Goal: Navigation & Orientation: Find specific page/section

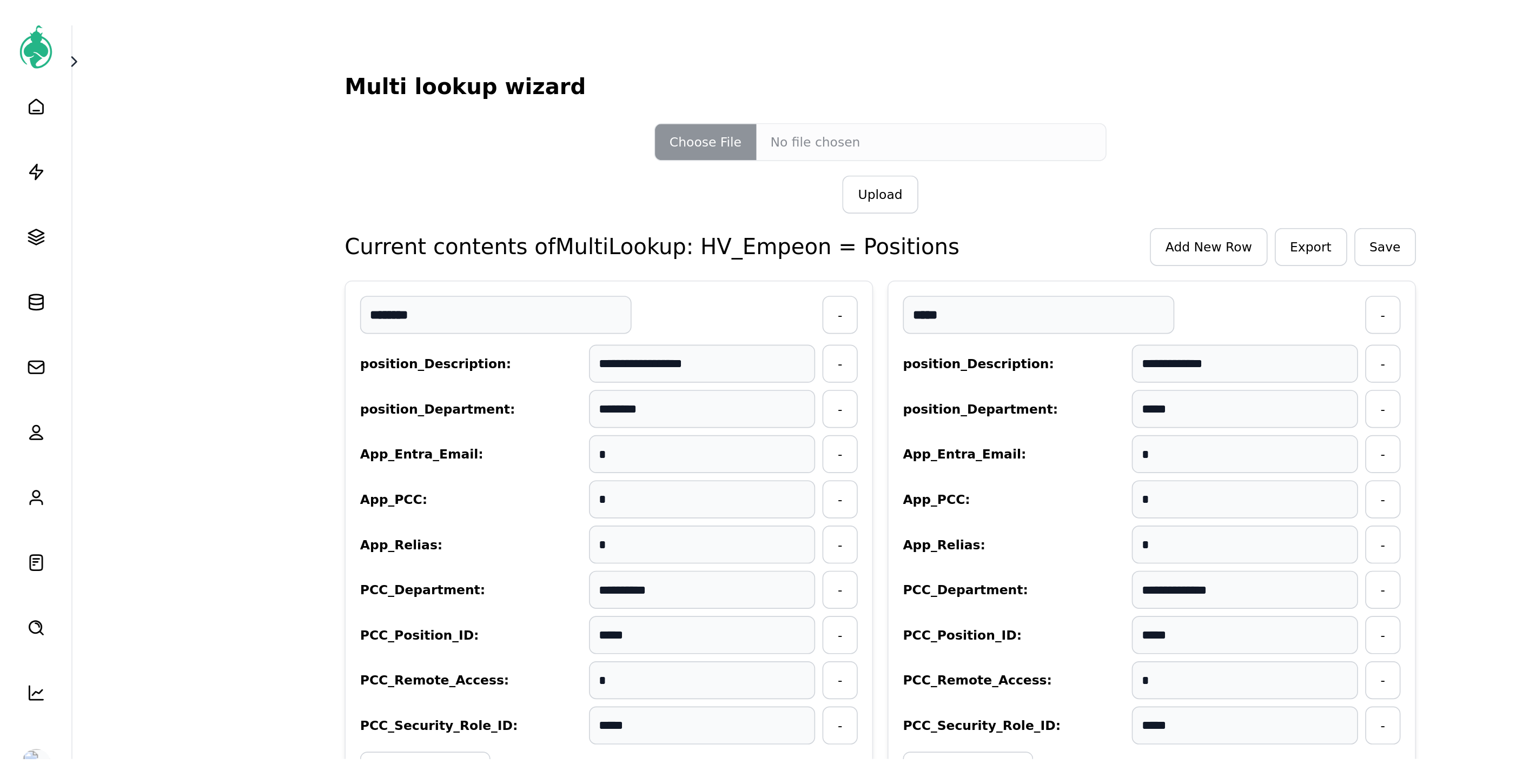
scroll to position [4765, 0]
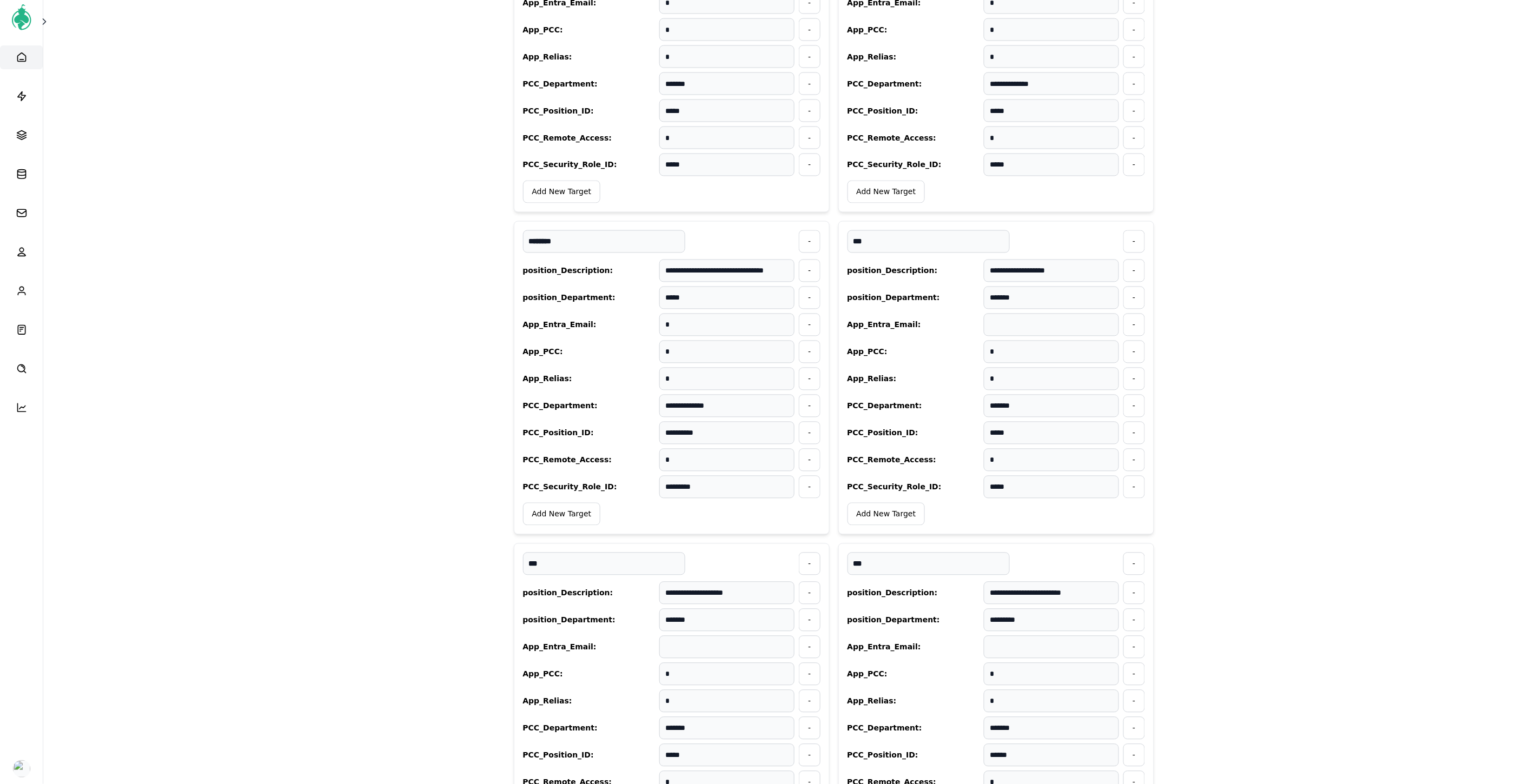
click at [24, 58] on icon at bounding box center [21, 57] width 11 height 11
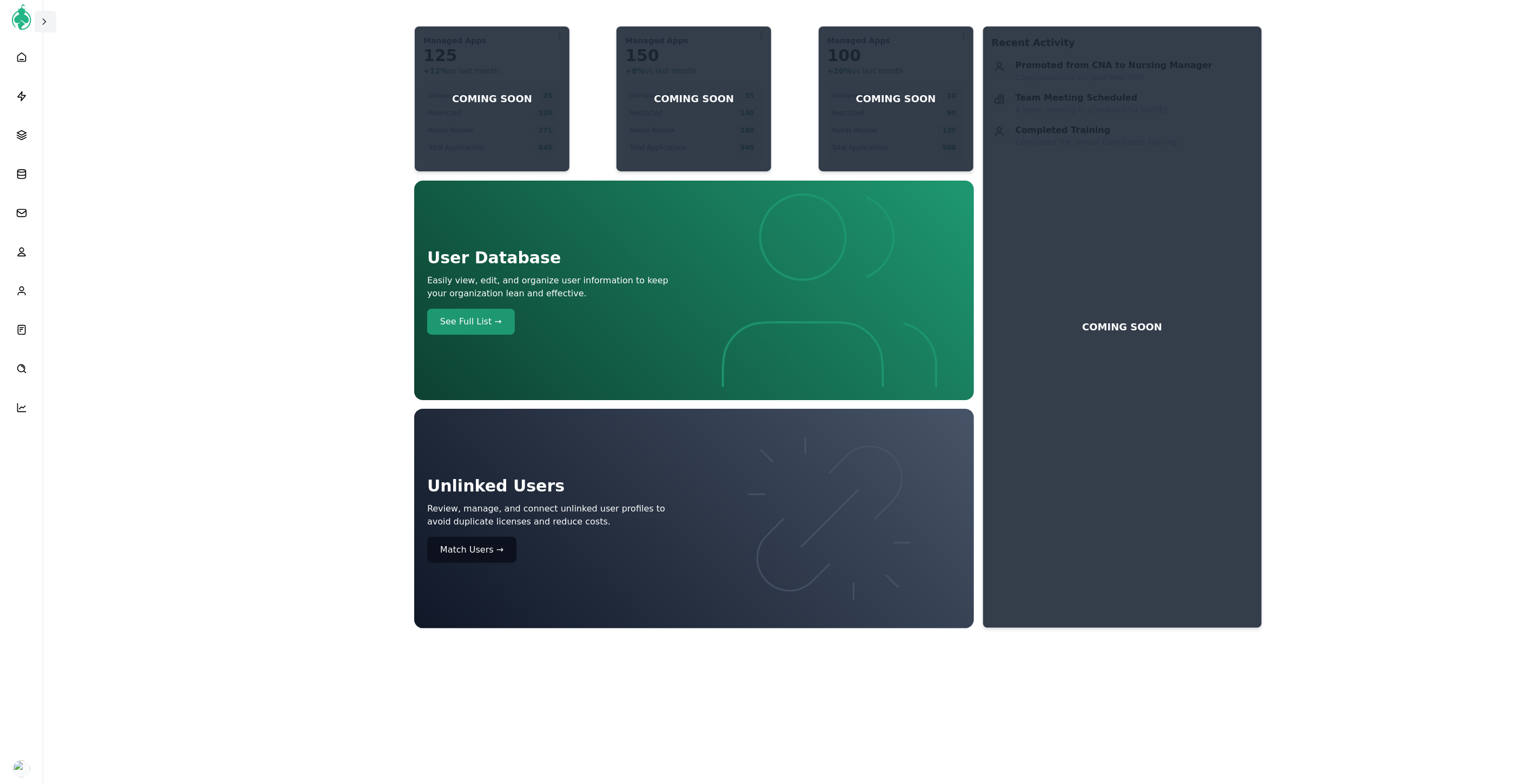
click at [41, 30] on button at bounding box center [45, 21] width 21 height 21
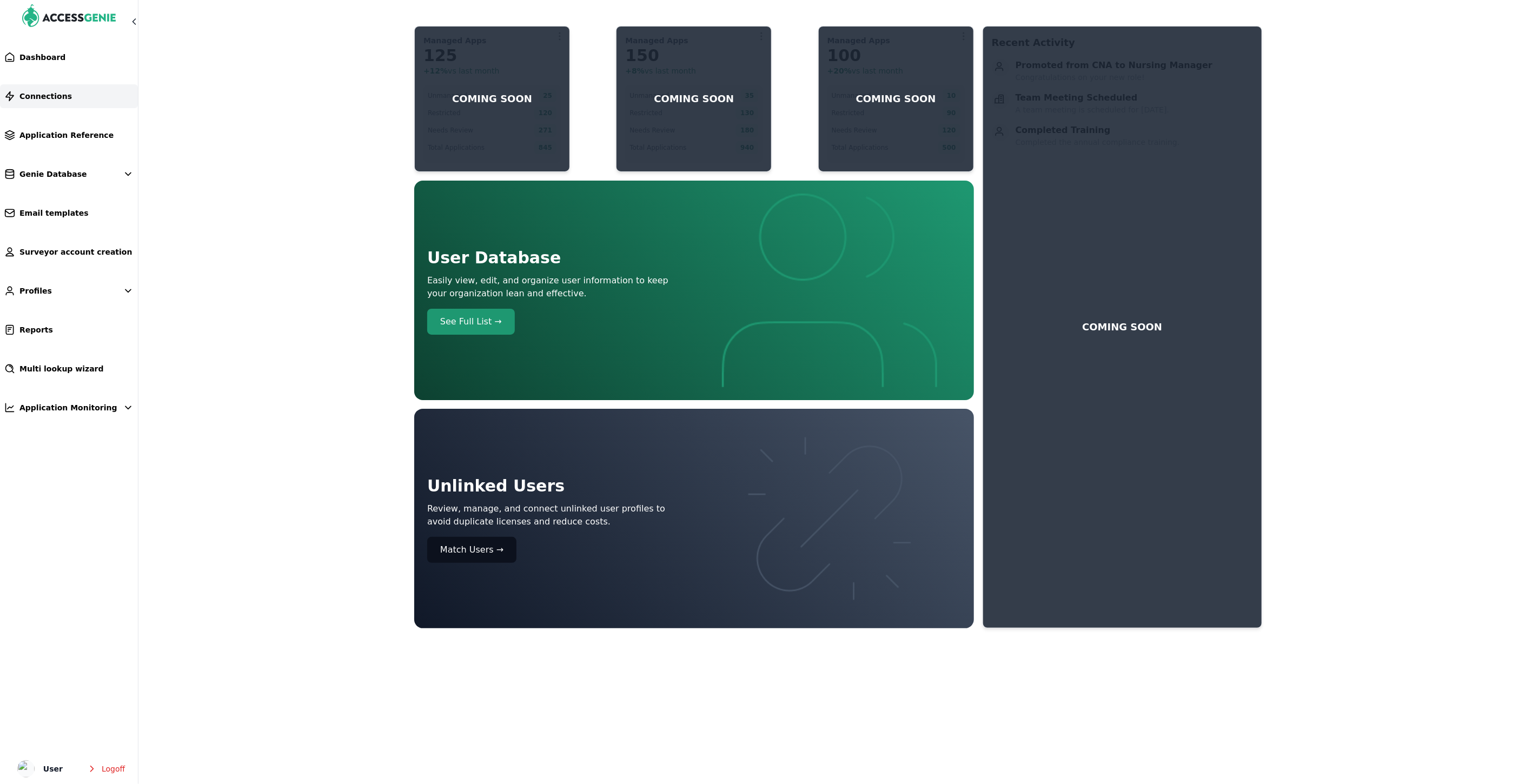
click at [50, 99] on span "Connections" at bounding box center [45, 96] width 52 height 11
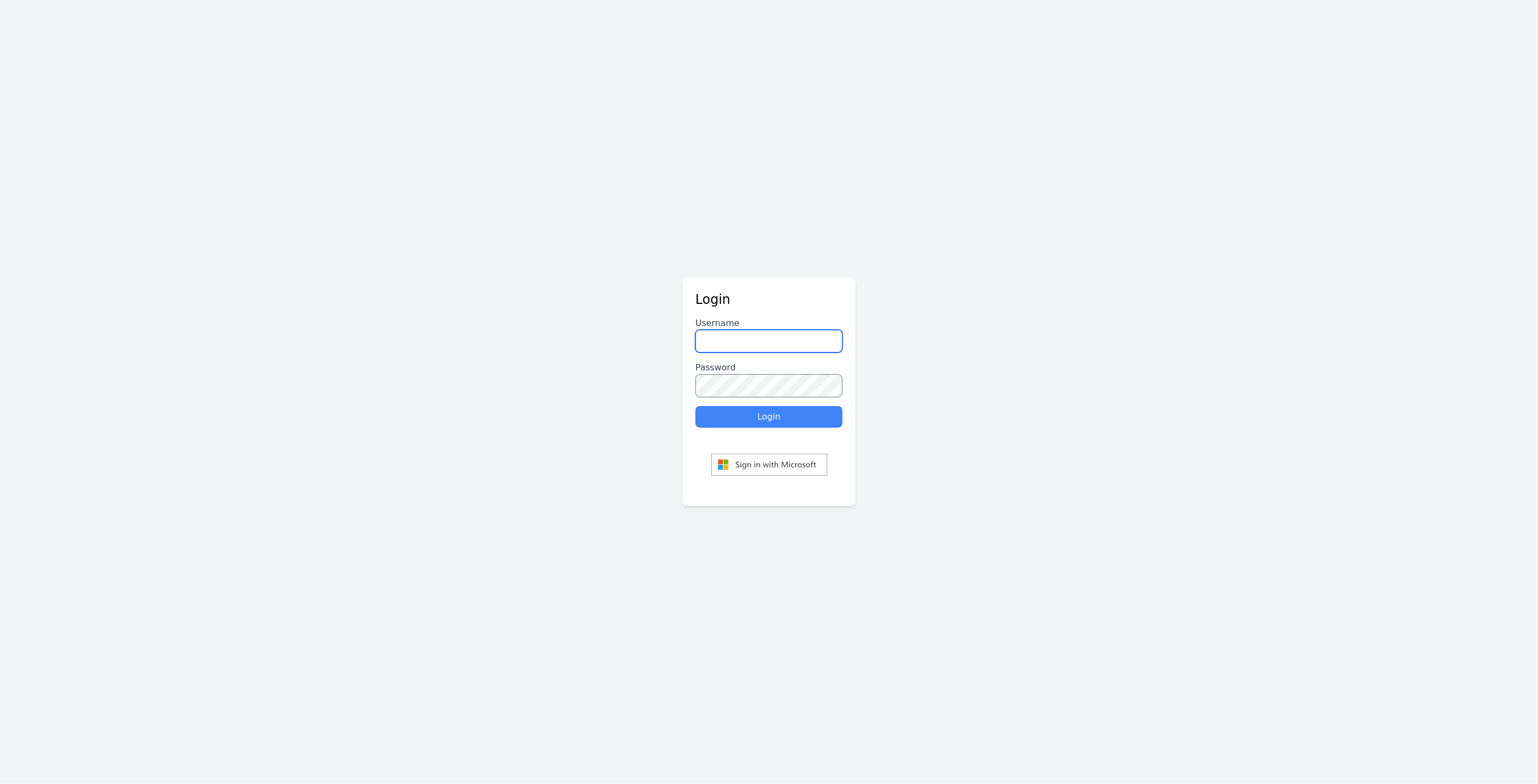
type input "********"
click at [775, 418] on button "Login" at bounding box center [769, 417] width 147 height 21
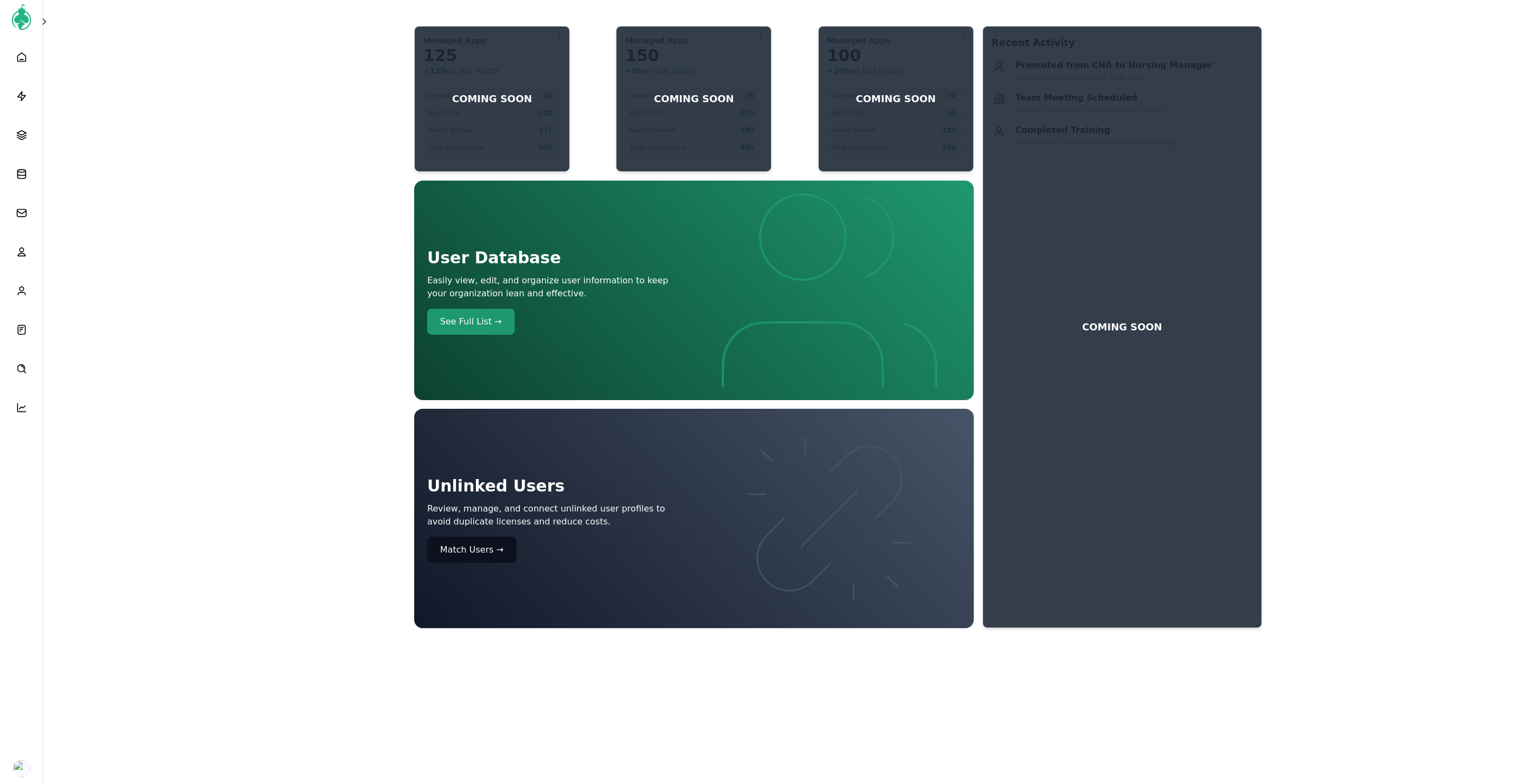
click at [50, 22] on span at bounding box center [45, 21] width 13 height 11
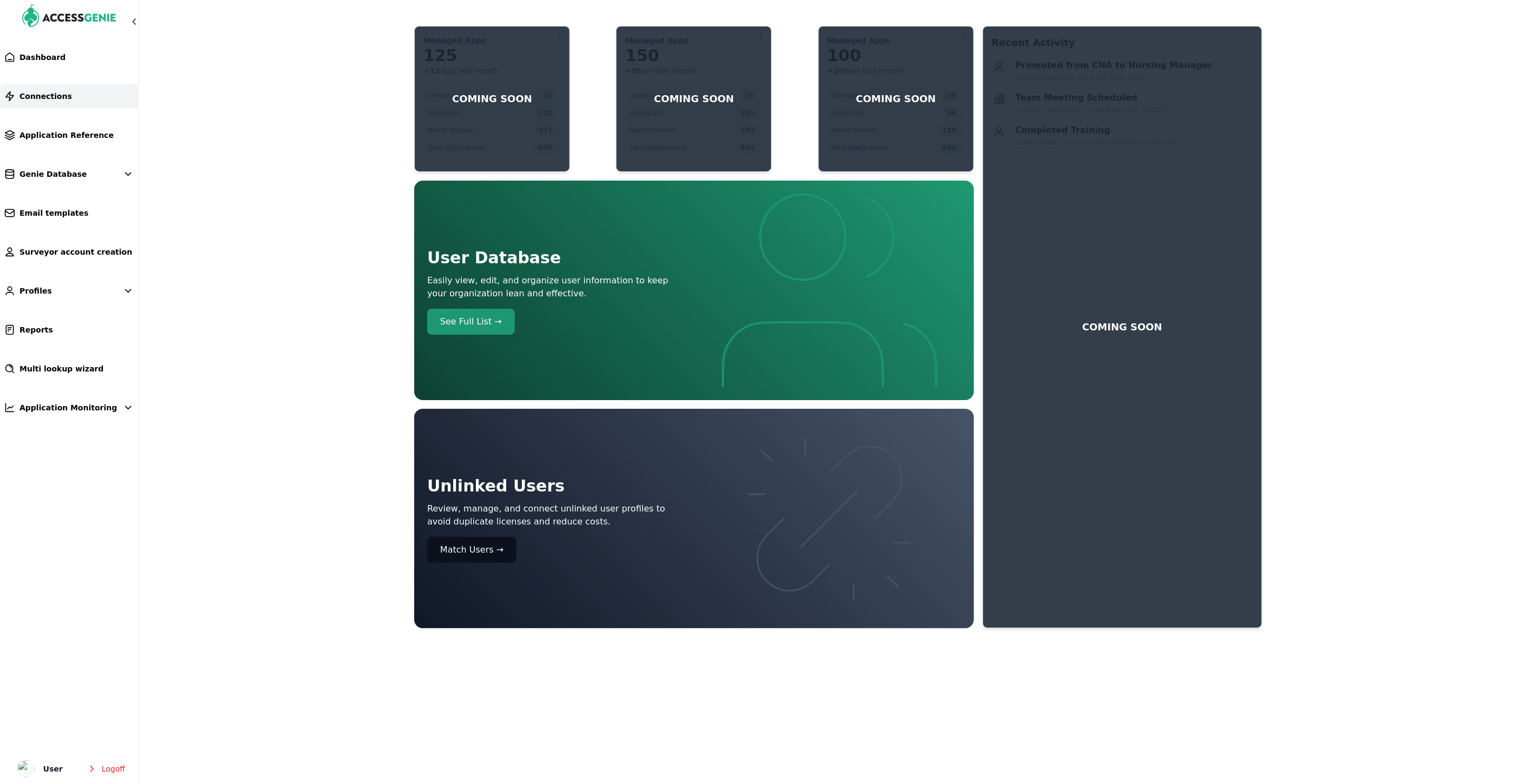
click at [40, 98] on span "Connections" at bounding box center [45, 96] width 52 height 11
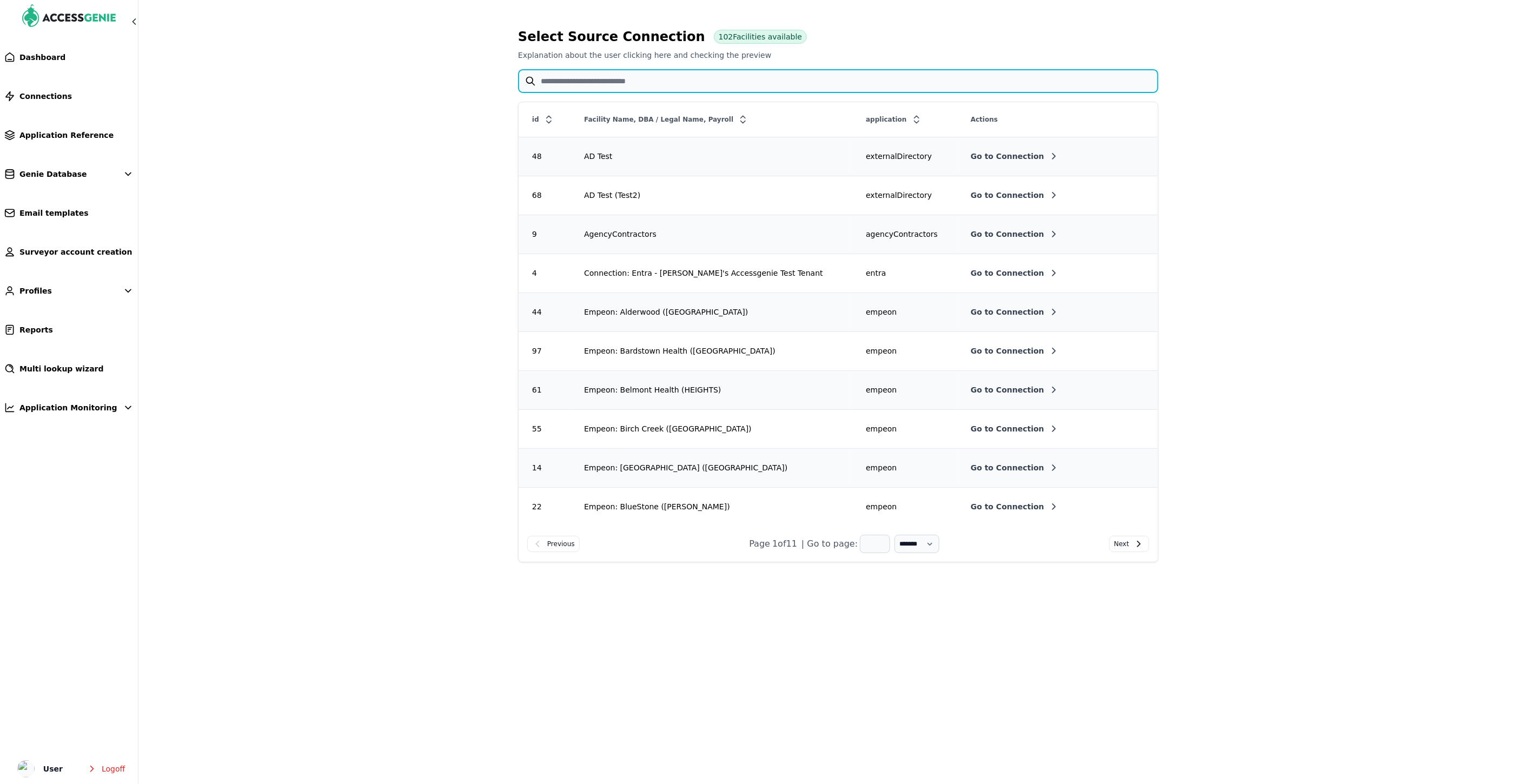
click at [556, 83] on input "text" at bounding box center [838, 81] width 639 height 23
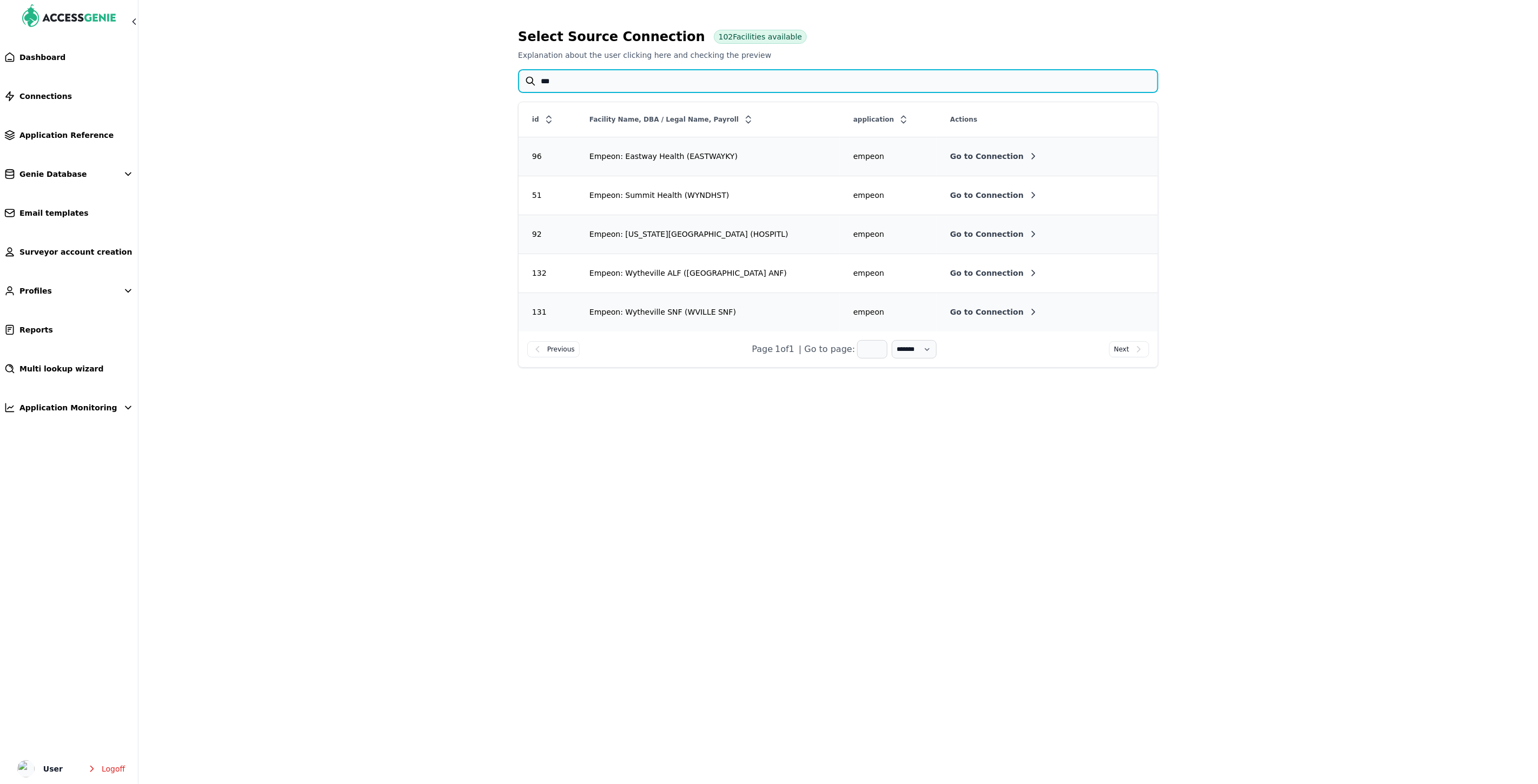
type input "***"
click at [955, 276] on span "Go to Connection" at bounding box center [987, 273] width 74 height 11
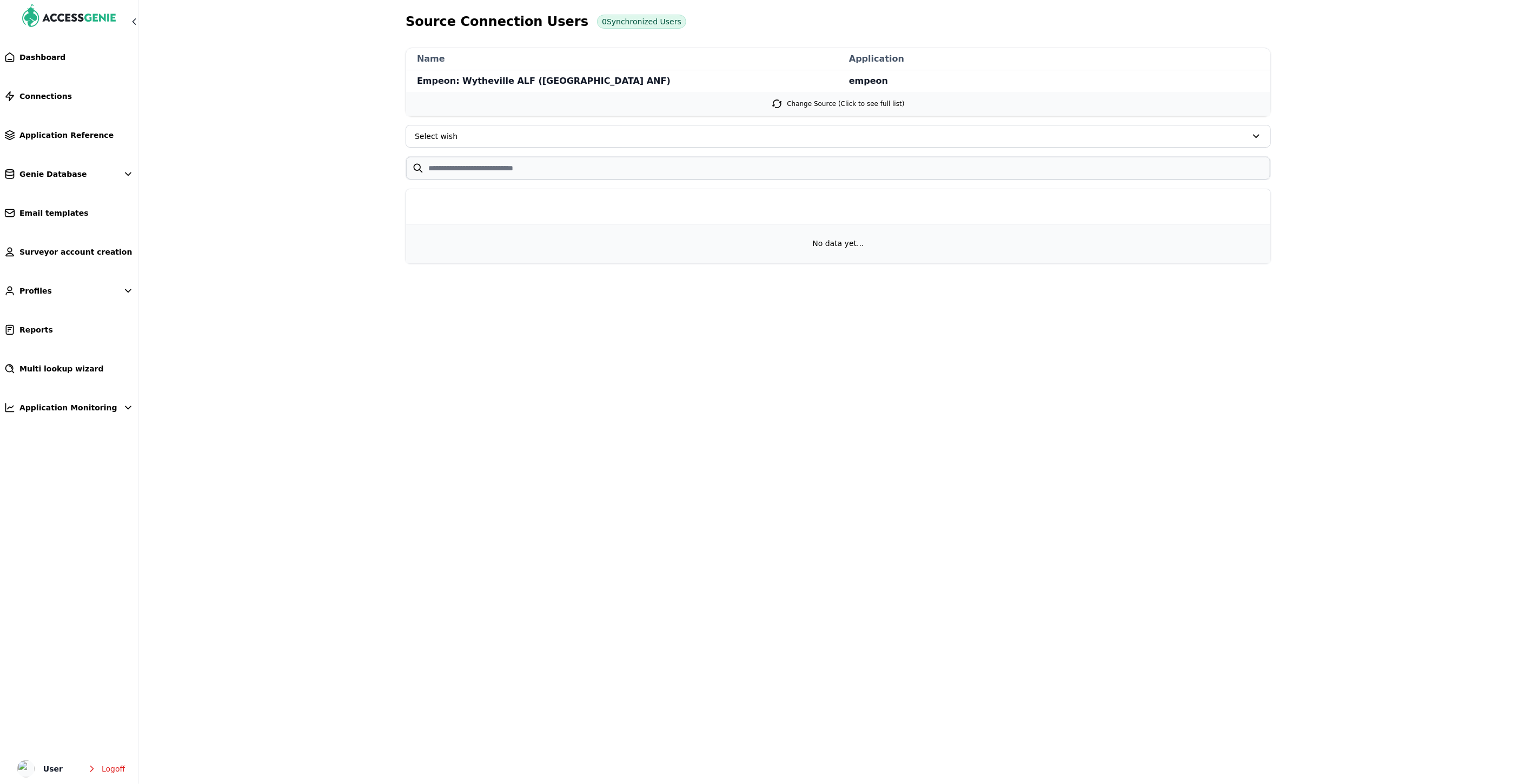
click at [507, 134] on span "Select wish" at bounding box center [831, 136] width 832 height 11
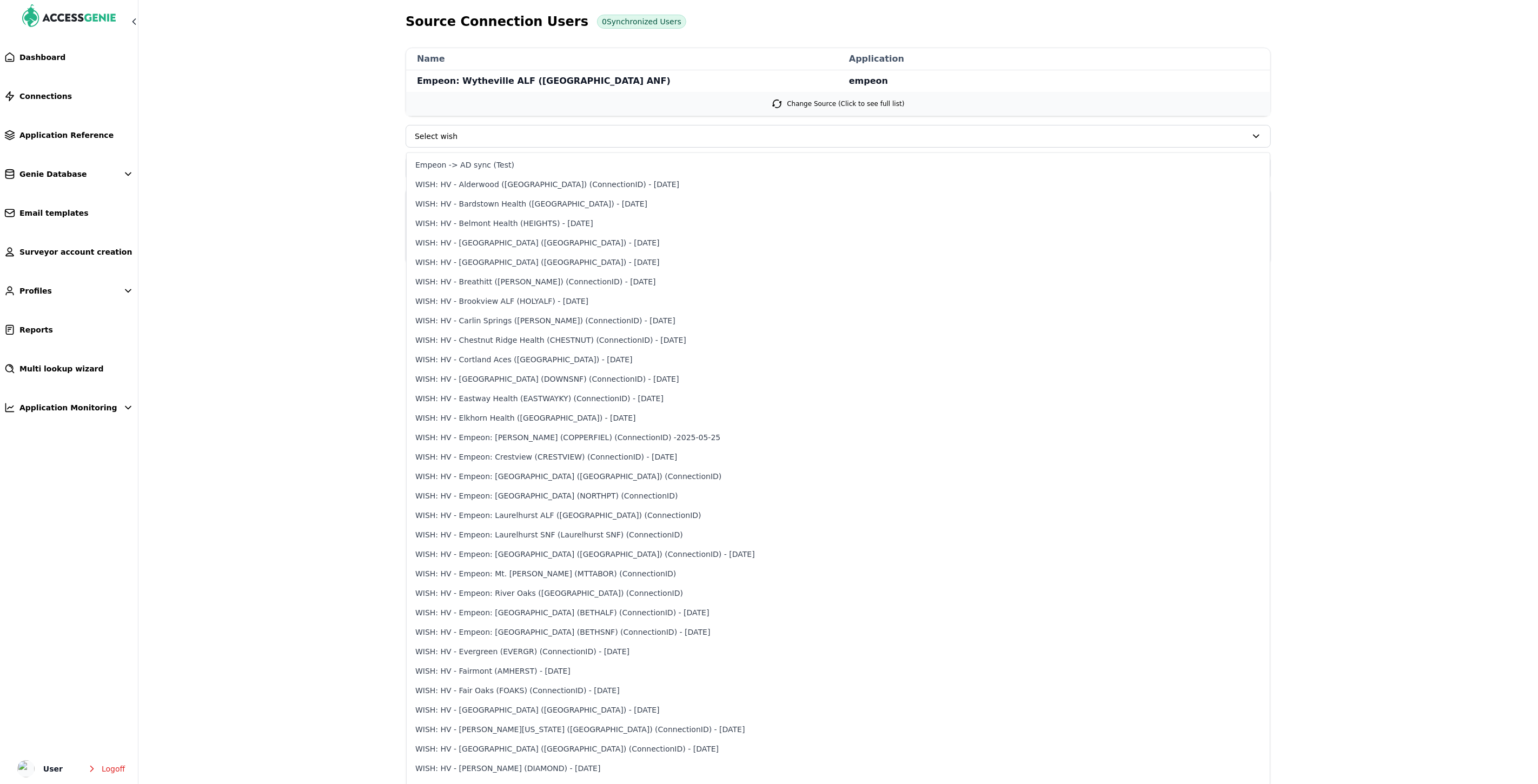
click at [348, 134] on main "Source Connection Users 0 Synchronized Users name Empeon: Wytheville ALF (WVILL…" at bounding box center [769, 181] width 1538 height 363
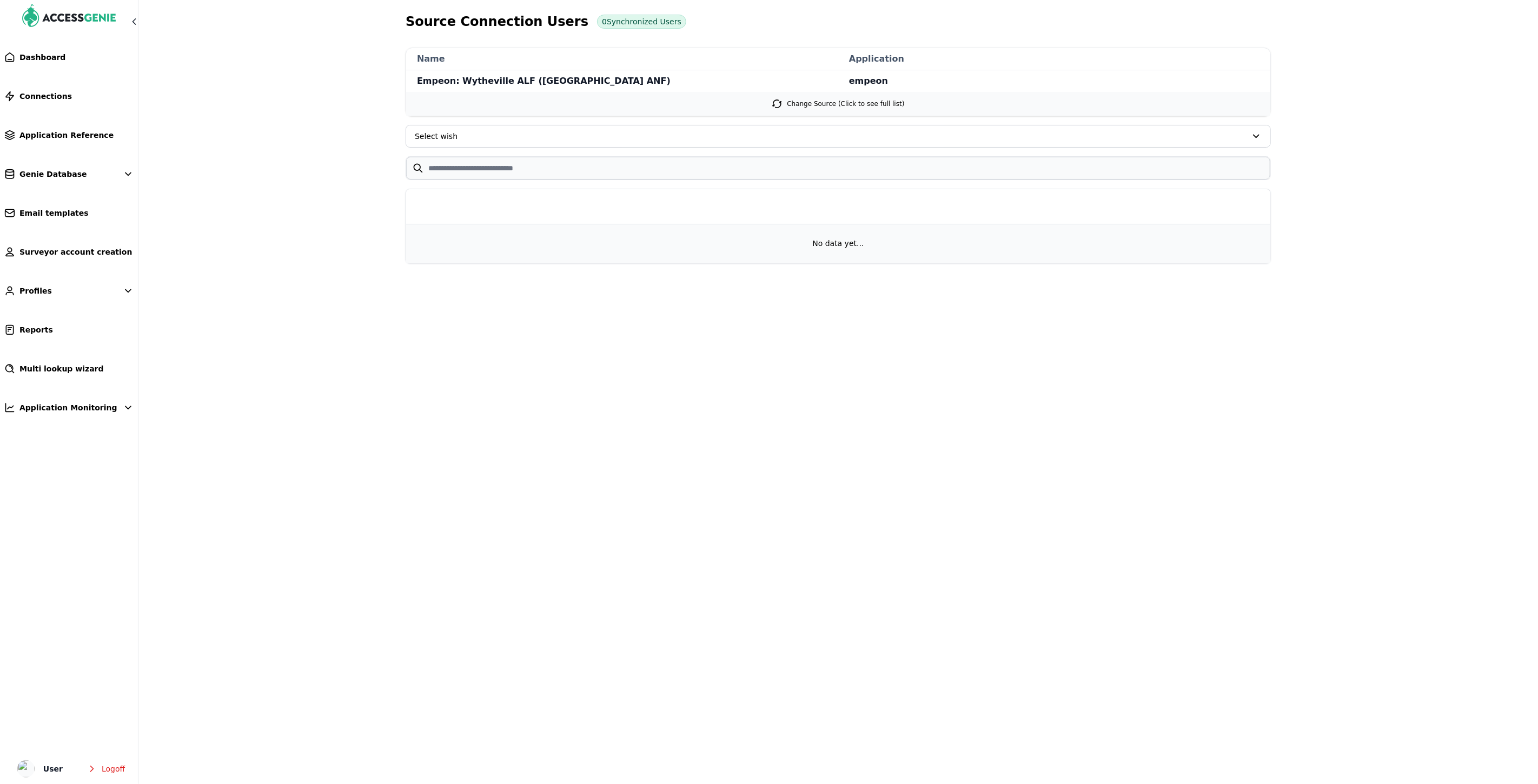
click at [656, 135] on span "Select wish" at bounding box center [831, 136] width 832 height 11
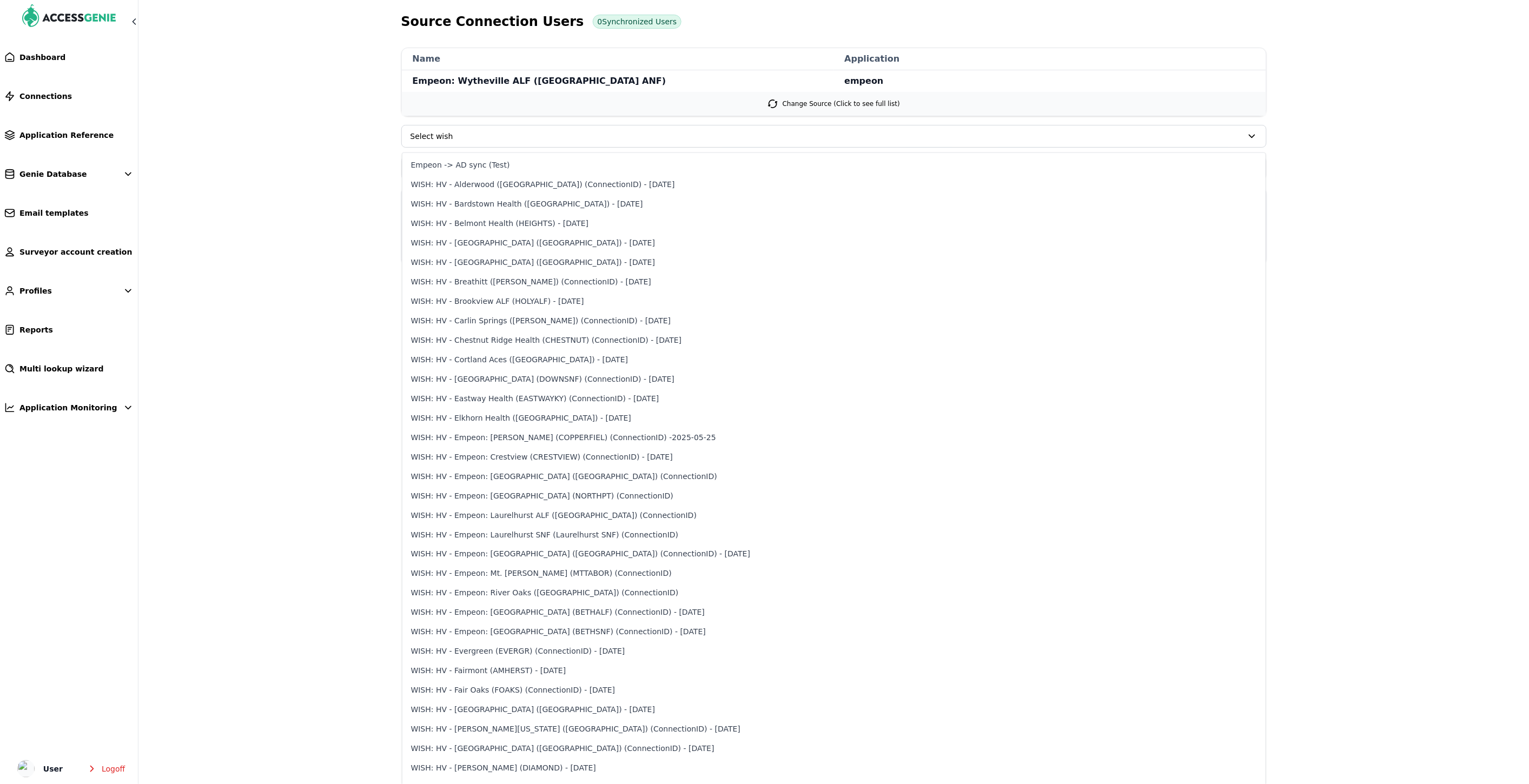
click at [343, 105] on main "Source Connection Users 0 Synchronized Users name Empeon: Wytheville ALF (WVILL…" at bounding box center [764, 181] width 1529 height 363
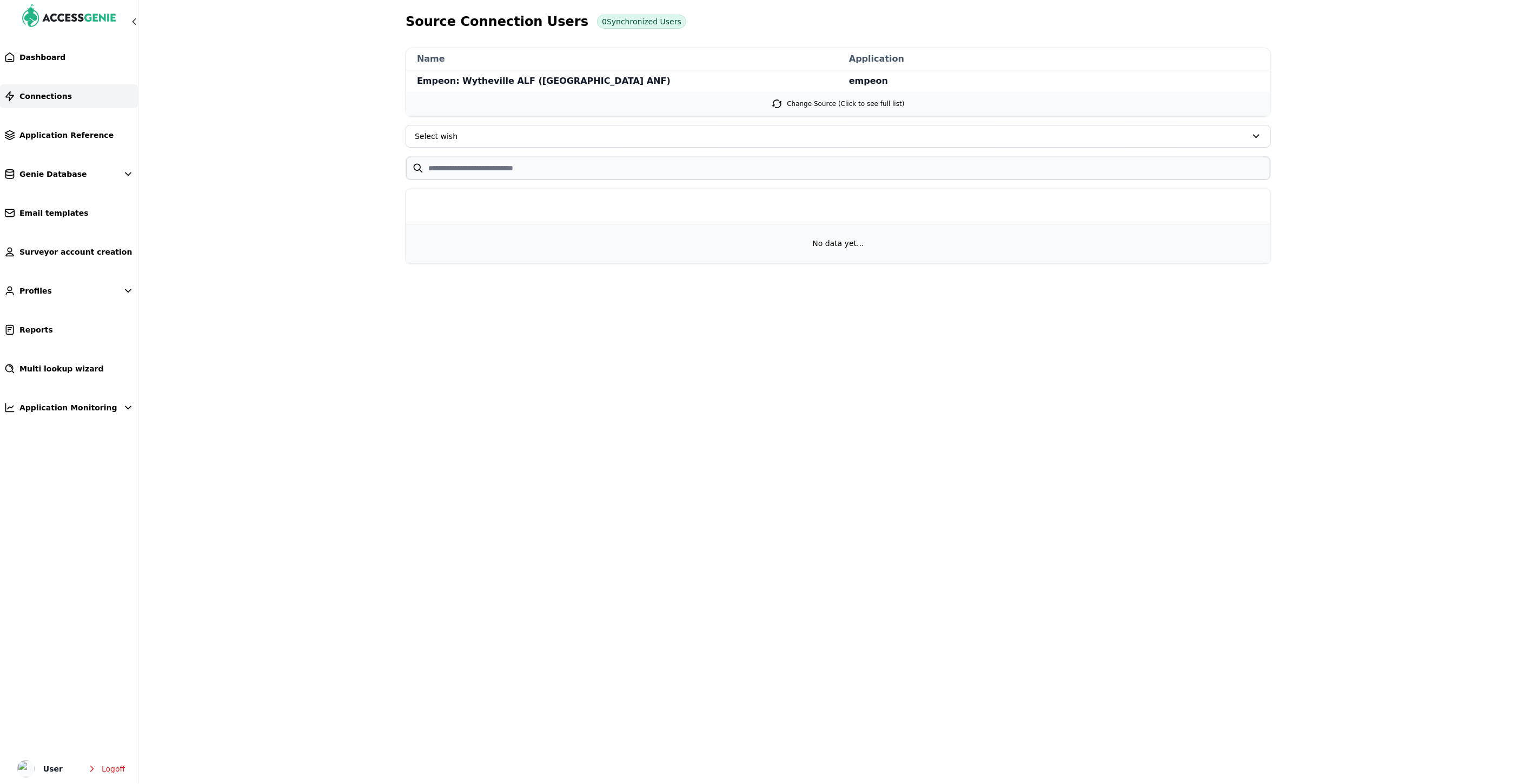
click at [49, 101] on link "Connections" at bounding box center [68, 96] width 138 height 24
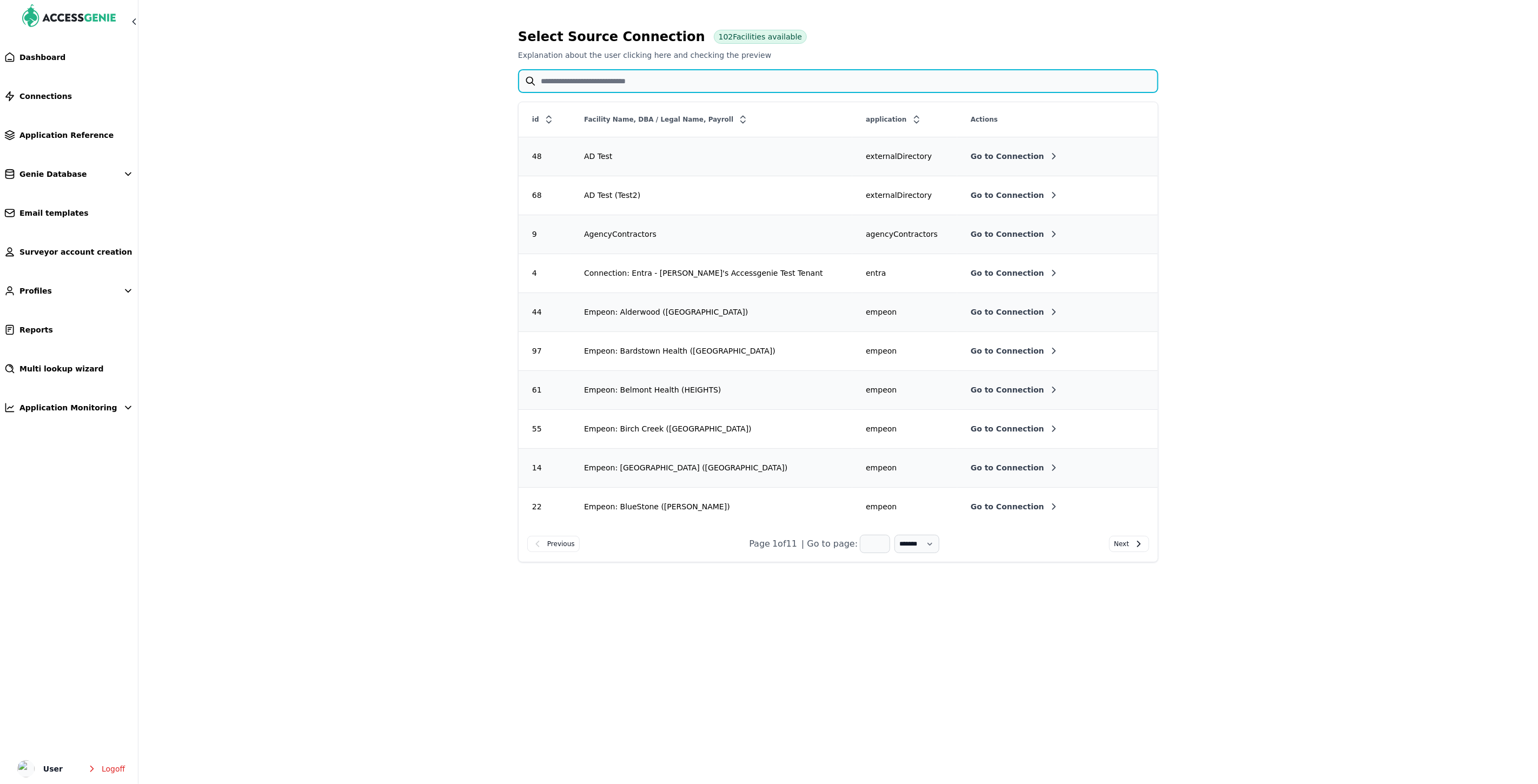
click at [639, 75] on input "text" at bounding box center [838, 81] width 639 height 23
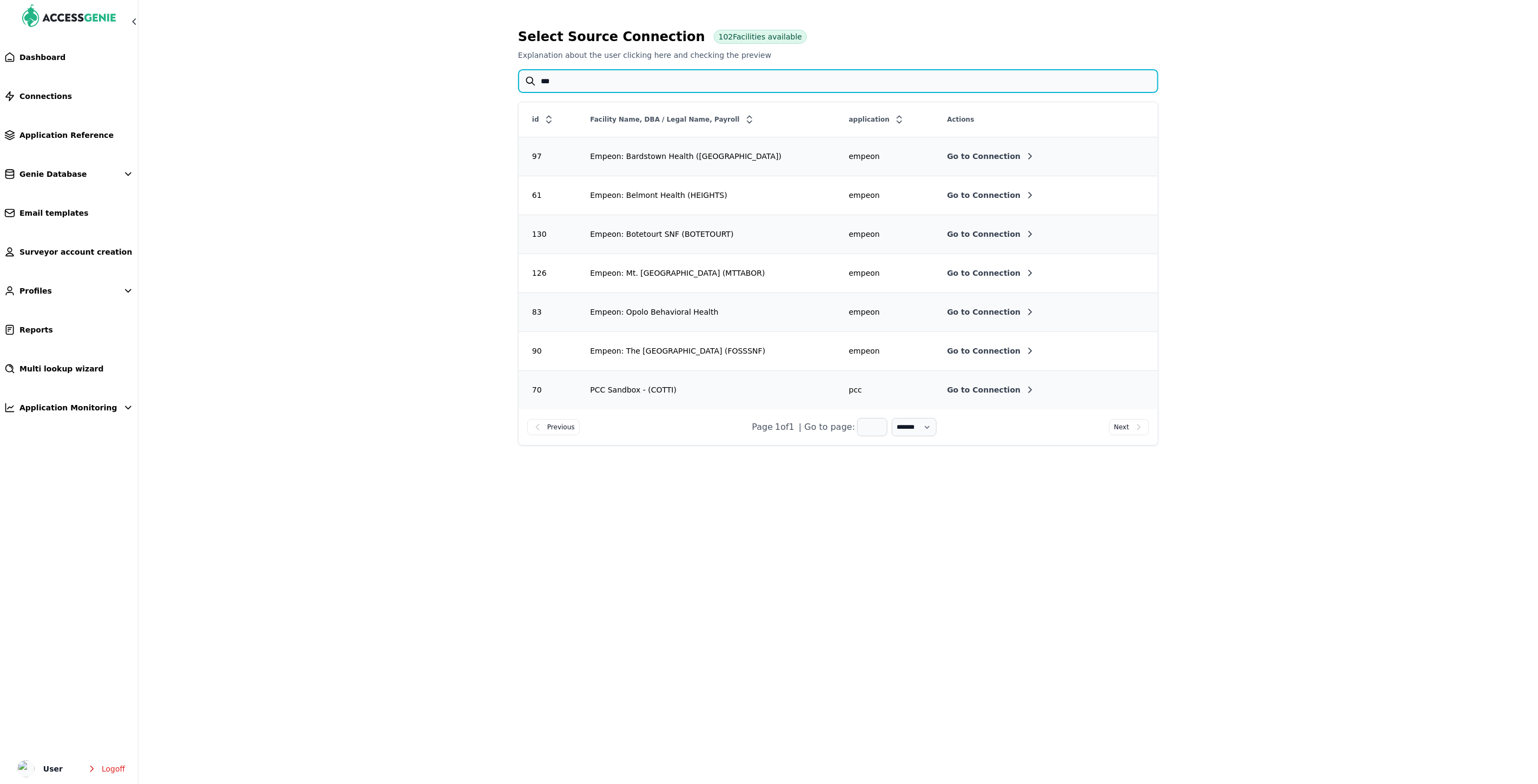
type input "***"
click at [948, 231] on span "Go to Connection" at bounding box center [984, 234] width 74 height 11
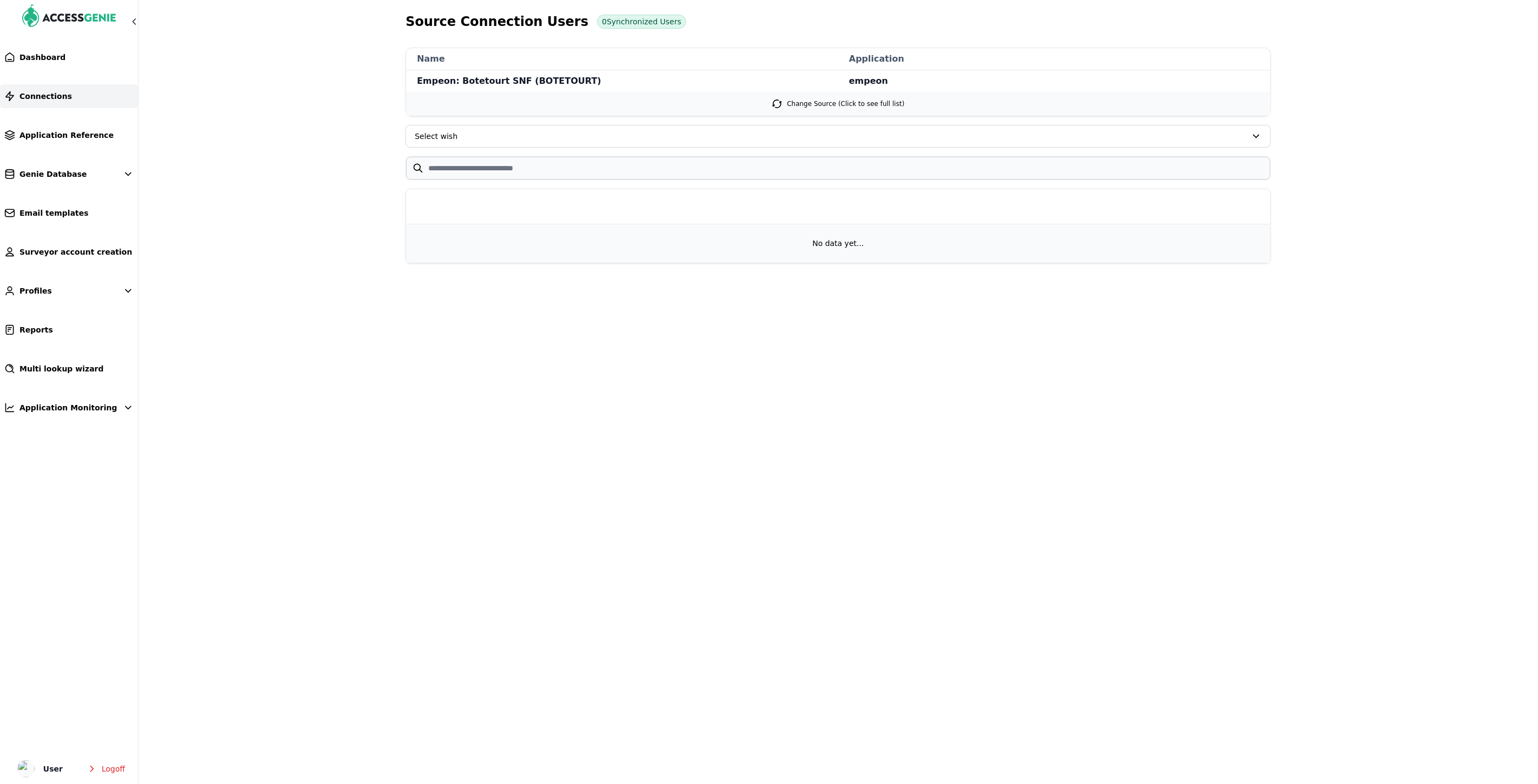
click at [52, 93] on span "Connections" at bounding box center [45, 96] width 52 height 11
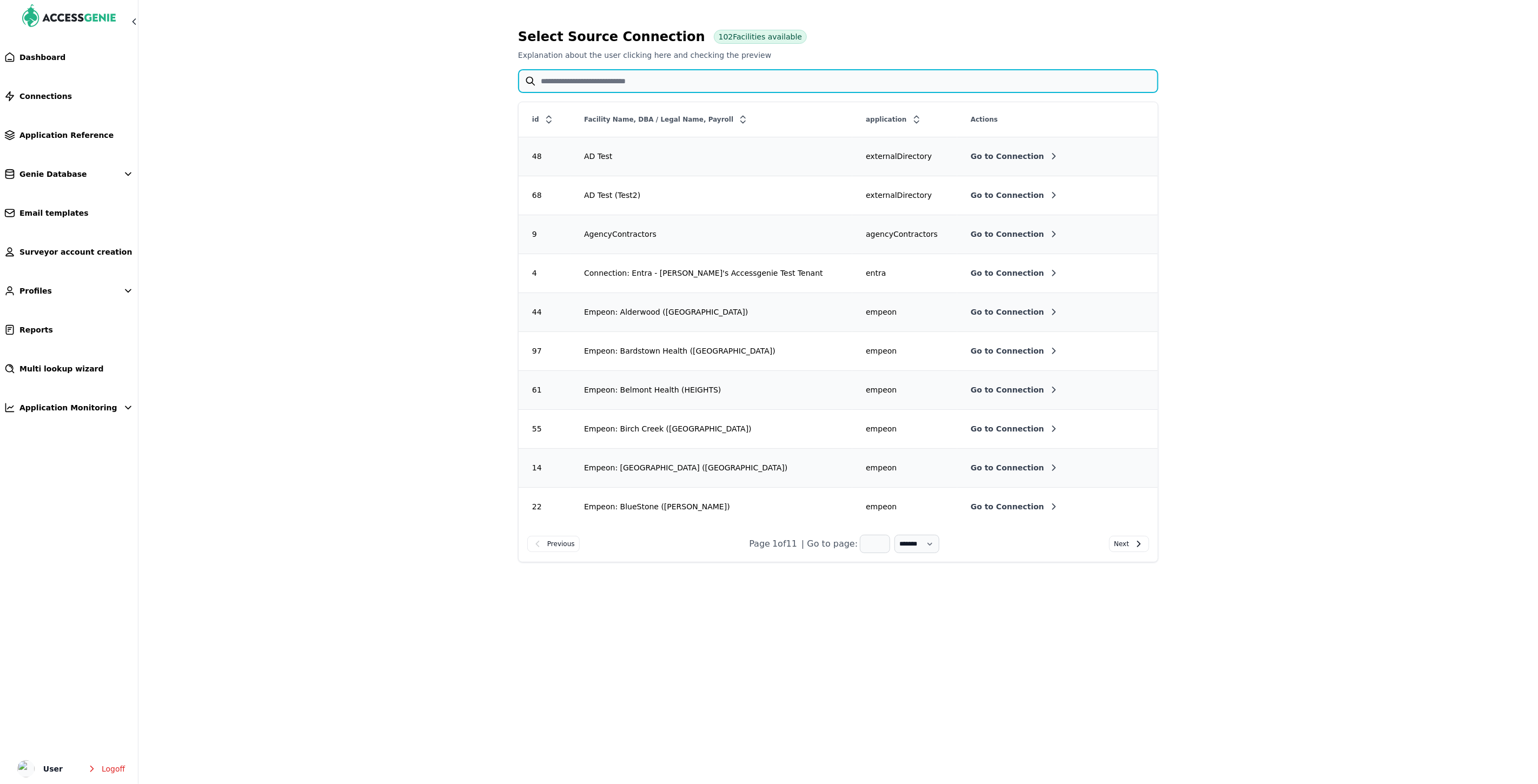
click at [636, 82] on input "text" at bounding box center [838, 81] width 639 height 23
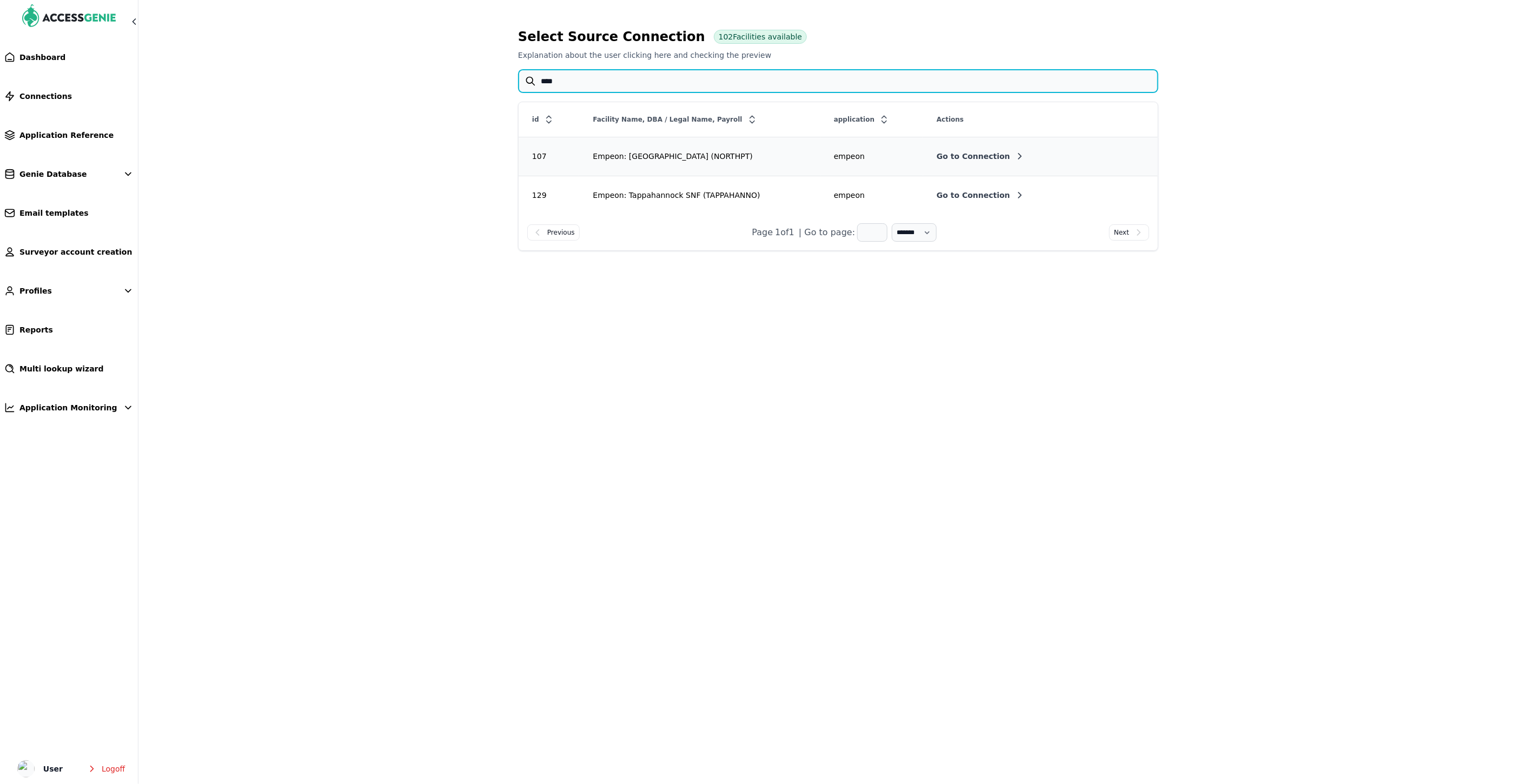
type input "****"
click at [966, 191] on span "Go to Connection" at bounding box center [973, 195] width 74 height 11
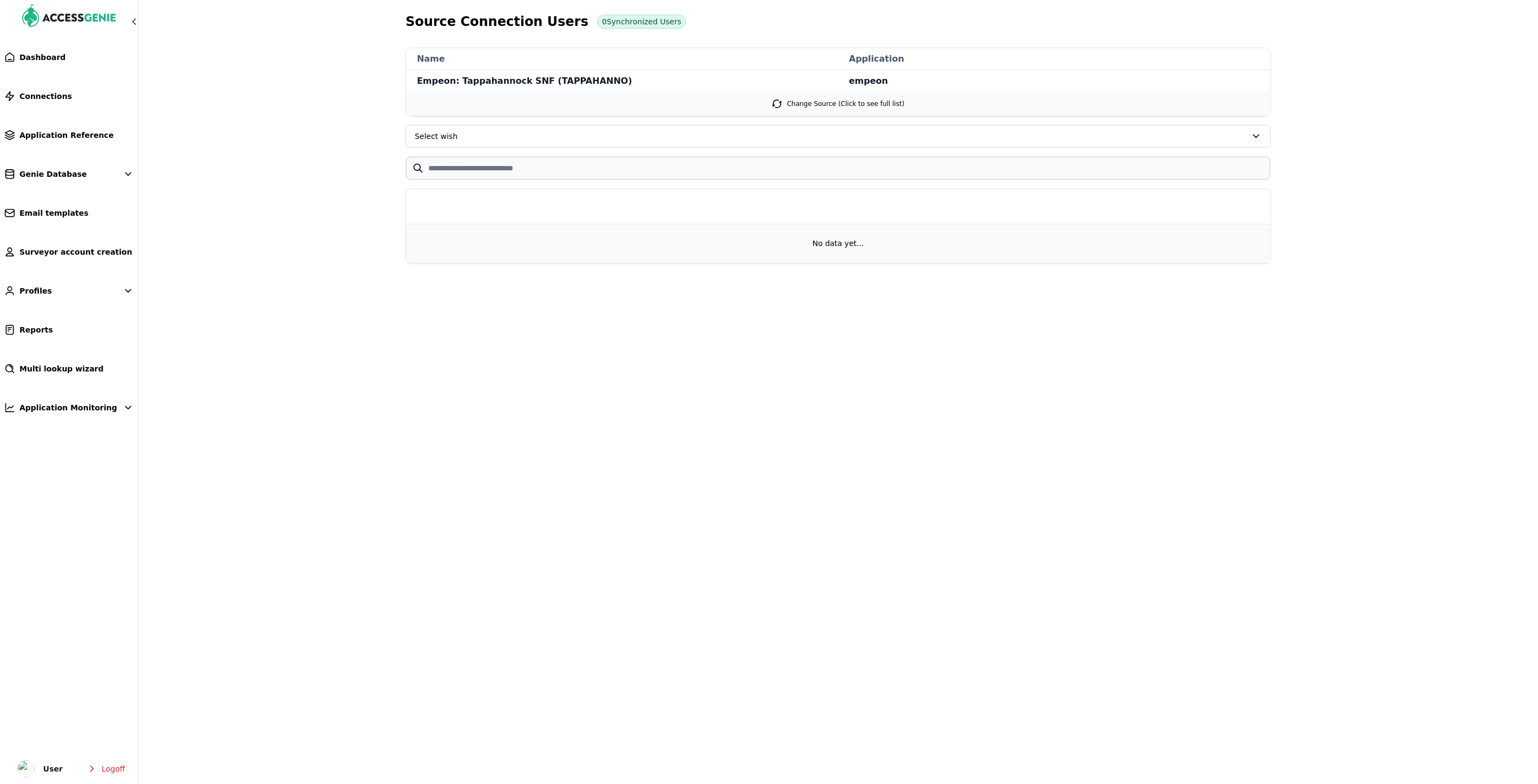
click at [349, 311] on main "Source Connection Users 0 Synchronized Users name Empeon: Tappahannock SNF (TAP…" at bounding box center [769, 181] width 1538 height 363
drag, startPoint x: 598, startPoint y: 79, endPoint x: 415, endPoint y: 82, distance: 183.0
click at [415, 82] on span "Empeon: Tappahannock SNF (TAPPAHANNO)" at bounding box center [622, 81] width 432 height 21
copy span "Empeon: Tappahannock SNF (TAPPAHANNO)"
